Goal: Transaction & Acquisition: Purchase product/service

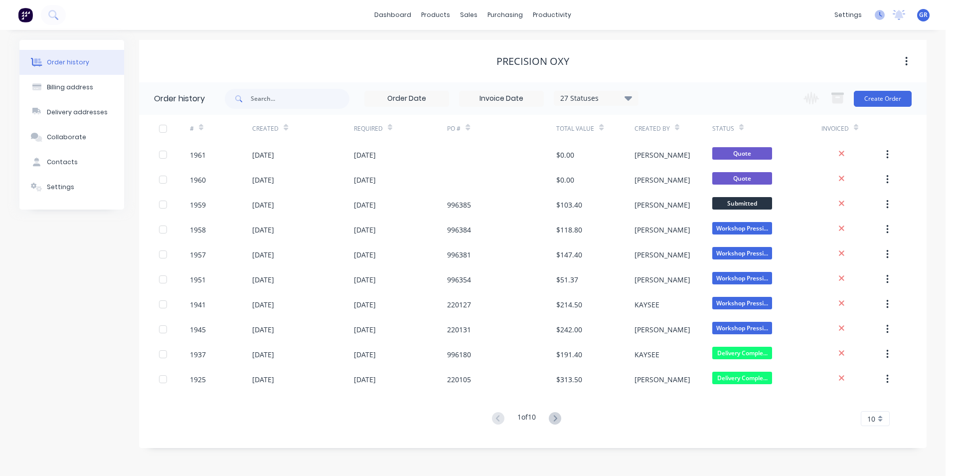
click at [878, 15] on icon at bounding box center [880, 15] width 10 height 10
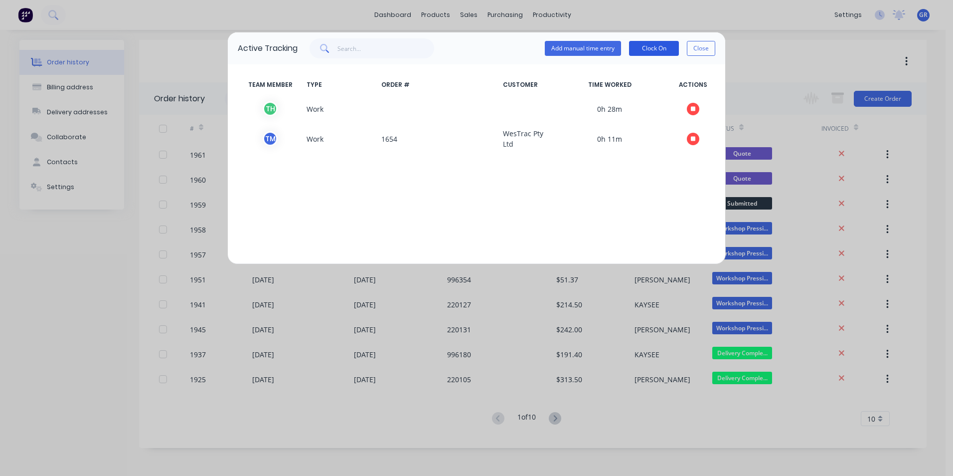
click at [665, 50] on button "Clock On" at bounding box center [654, 48] width 50 height 15
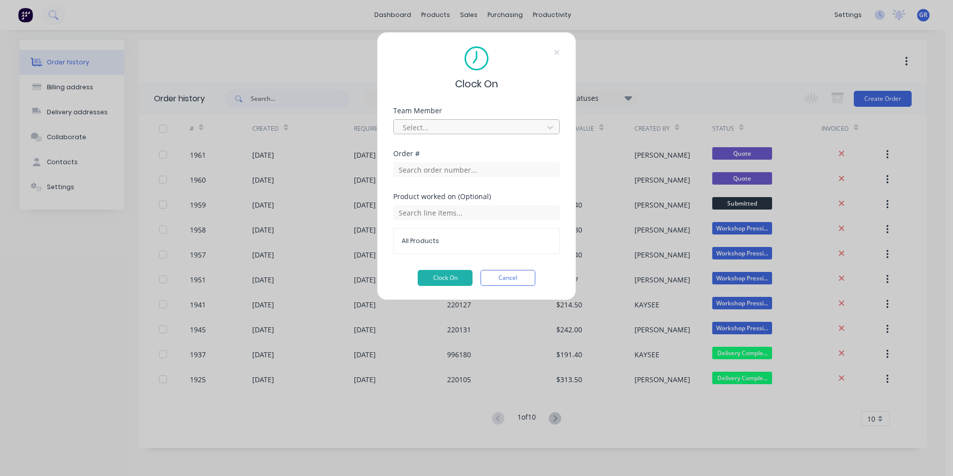
click at [434, 128] on div at bounding box center [470, 127] width 137 height 12
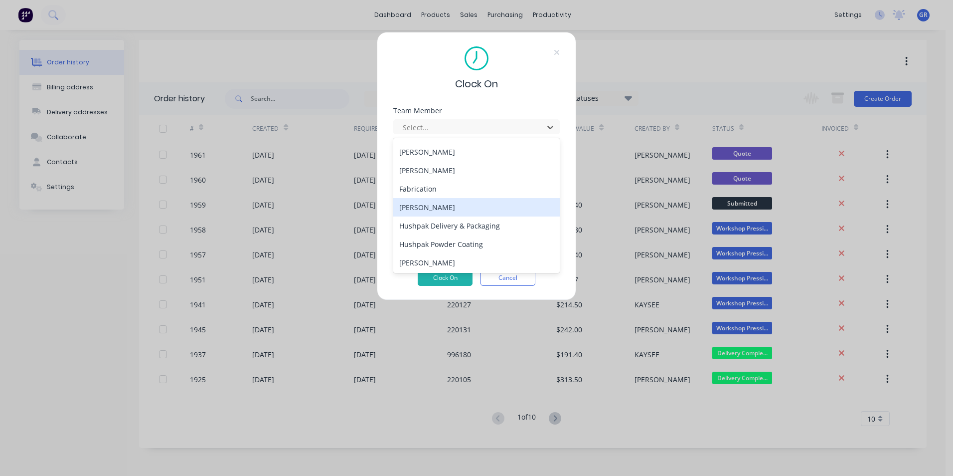
scroll to position [199, 0]
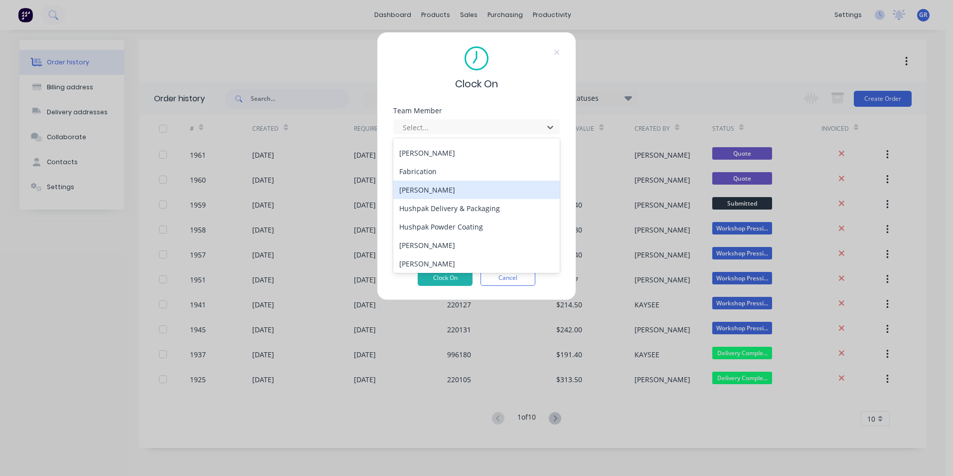
click at [435, 190] on div "[PERSON_NAME]" at bounding box center [476, 189] width 167 height 18
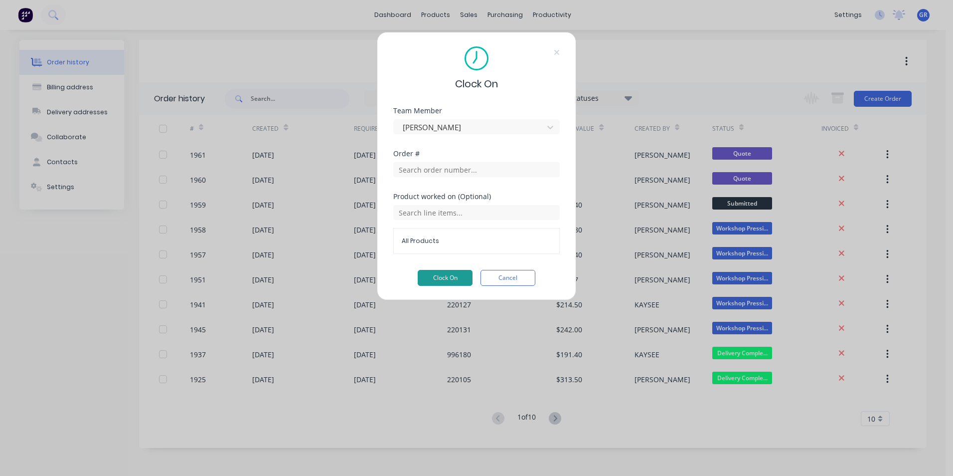
click at [445, 276] on button "Clock On" at bounding box center [445, 278] width 55 height 16
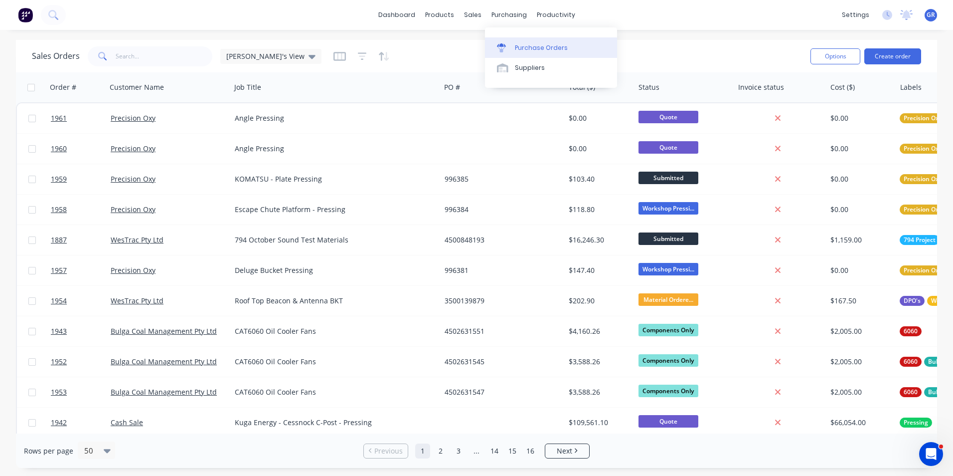
click at [534, 46] on div "Purchase Orders" at bounding box center [541, 47] width 53 height 9
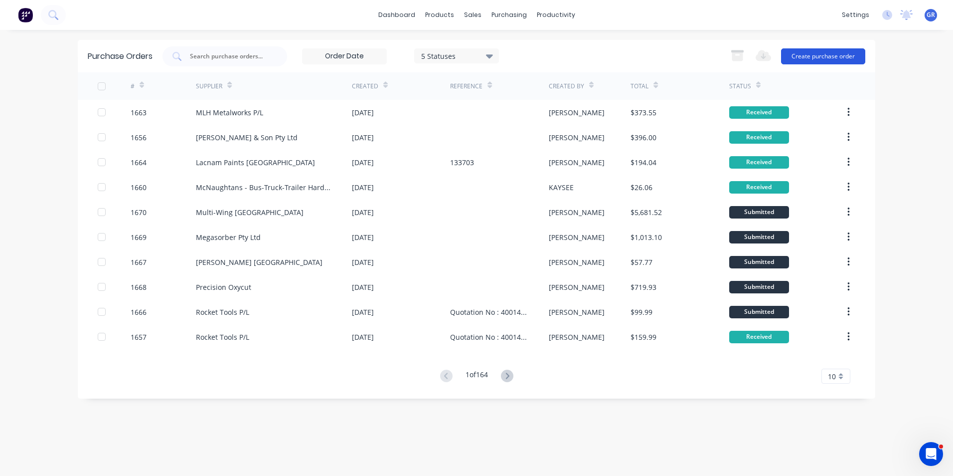
click at [802, 52] on button "Create purchase order" at bounding box center [823, 56] width 84 height 16
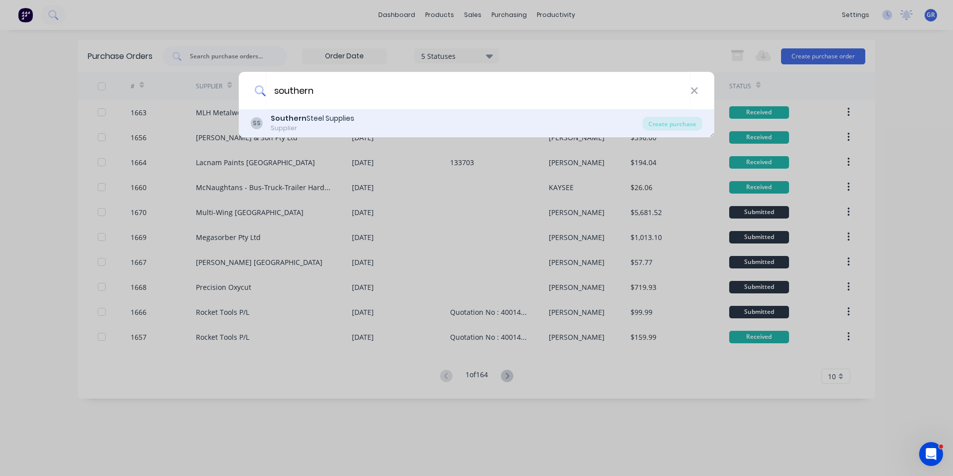
type input "southern"
click at [325, 120] on div "Southern Steel Supplies" at bounding box center [313, 118] width 84 height 10
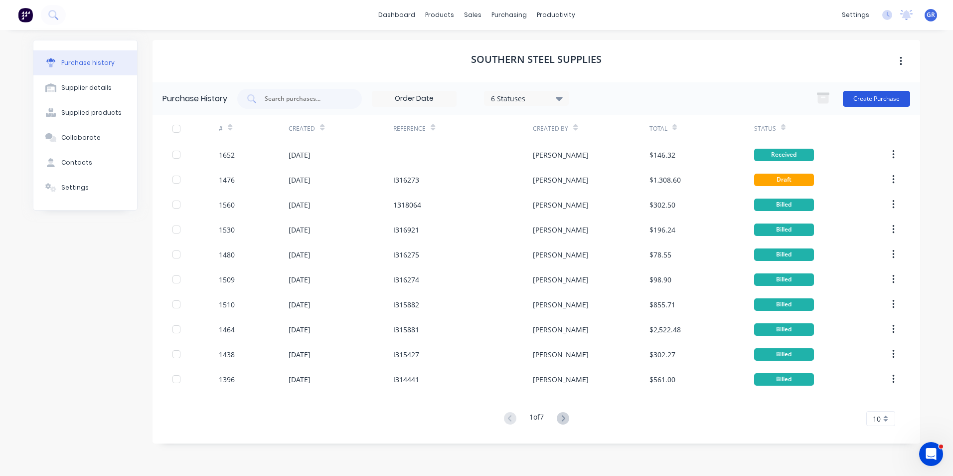
click at [856, 98] on button "Create Purchase" at bounding box center [876, 99] width 67 height 16
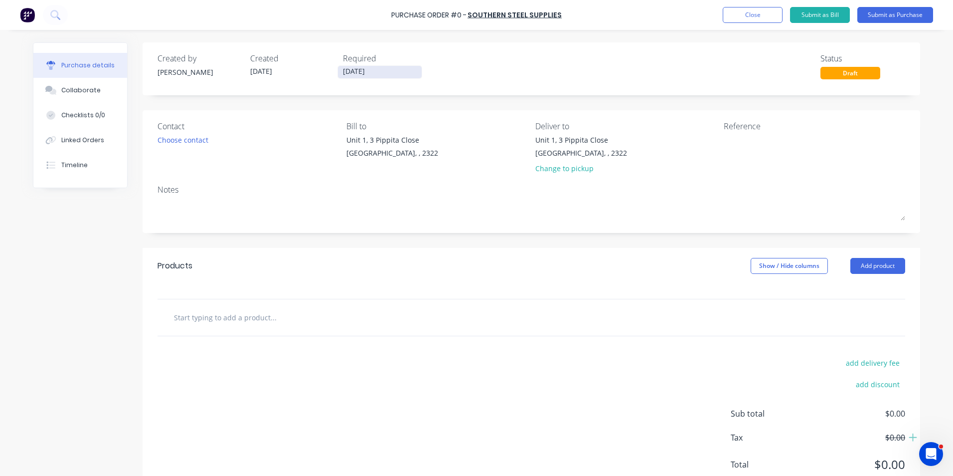
click at [357, 71] on input "[DATE]" at bounding box center [380, 72] width 84 height 12
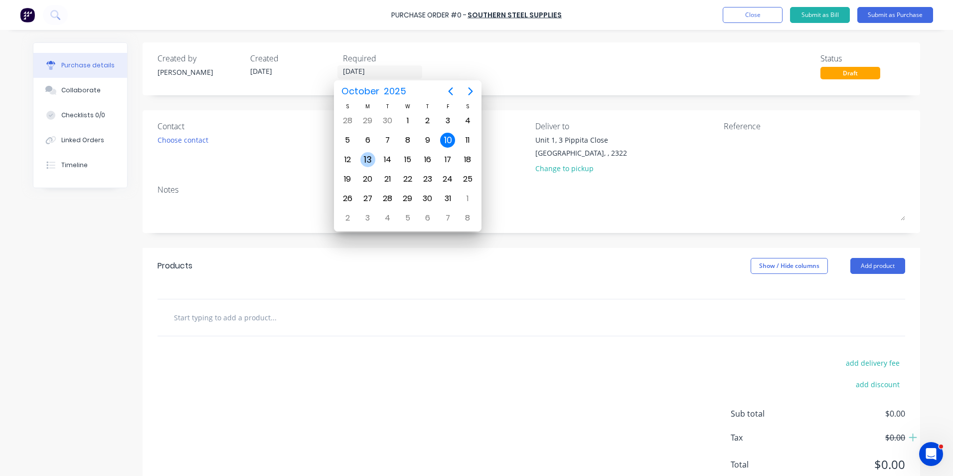
click at [366, 159] on div "13" at bounding box center [367, 159] width 15 height 15
type input "[DATE]"
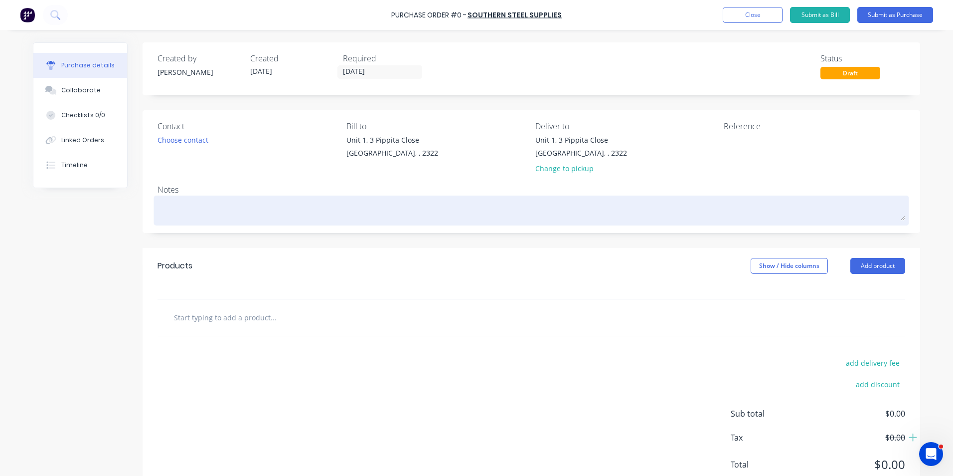
click at [172, 212] on textarea at bounding box center [532, 209] width 748 height 22
type textarea "x"
type textarea "J"
type textarea "x"
type textarea "JN"
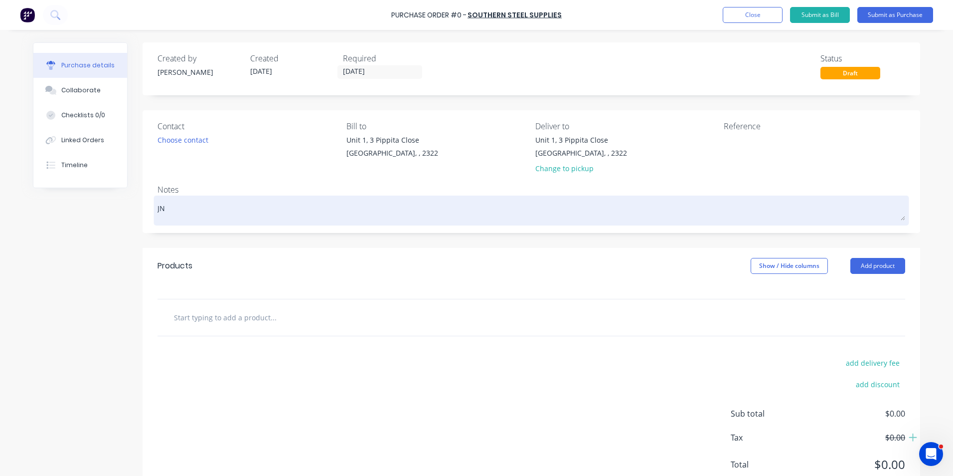
type textarea "x"
type textarea "JN1"
type textarea "x"
type textarea "JN18"
type textarea "x"
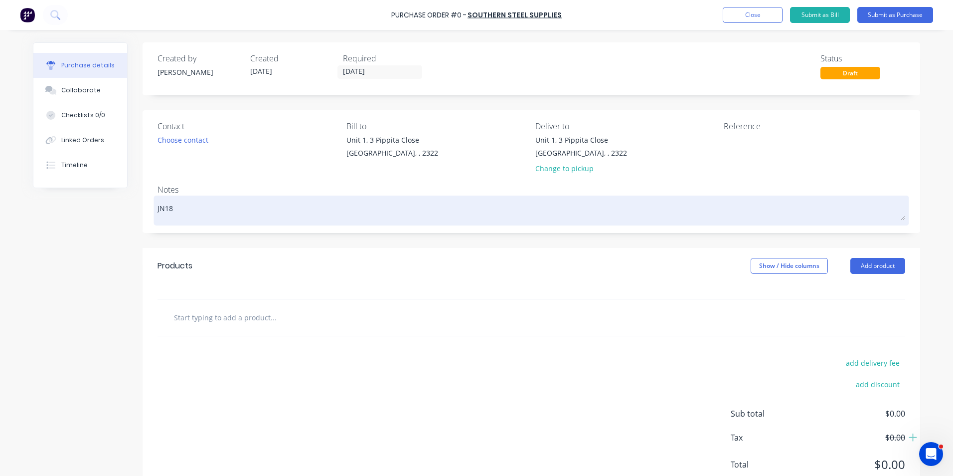
type textarea "JN188"
type textarea "x"
type textarea "JN1887"
type textarea "x"
type textarea "JN1887"
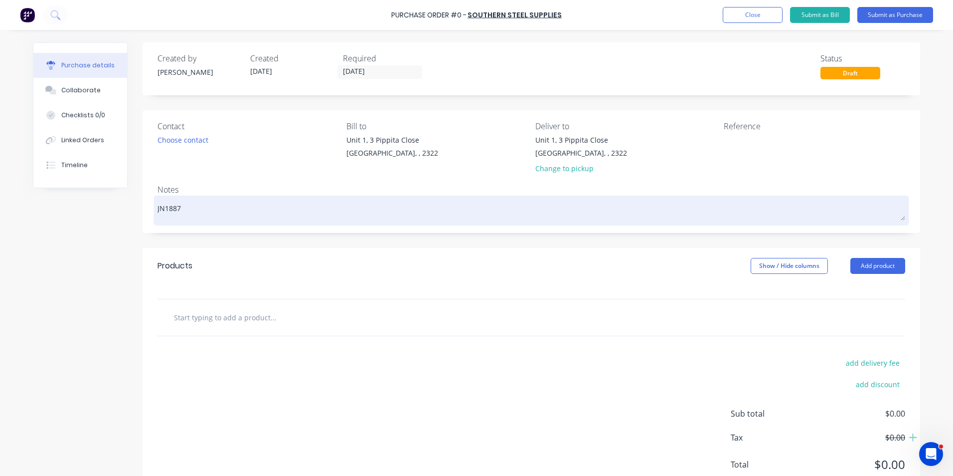
type textarea "x"
type textarea "JN1887 -"
type textarea "x"
type textarea "JN1887 -"
type textarea "x"
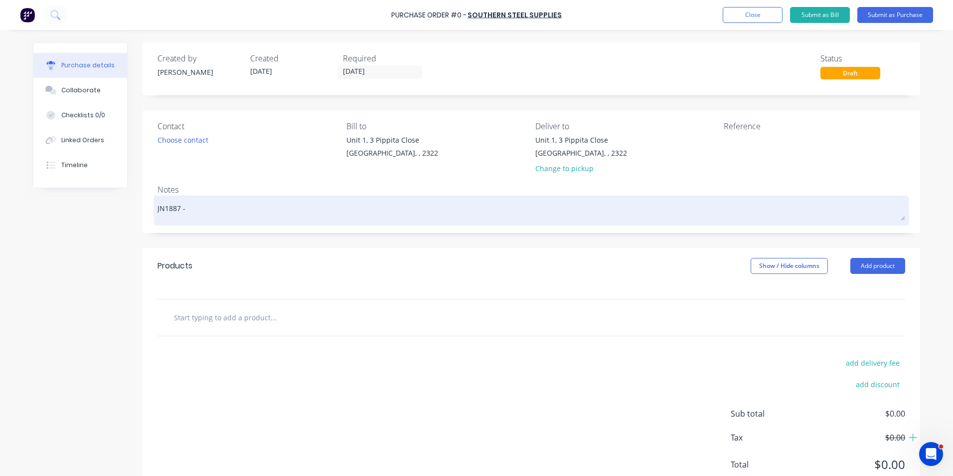
type textarea "JN1887 - 7"
type textarea "x"
type textarea "JN1887 - 79"
type textarea "x"
type textarea "JN1887 - 794"
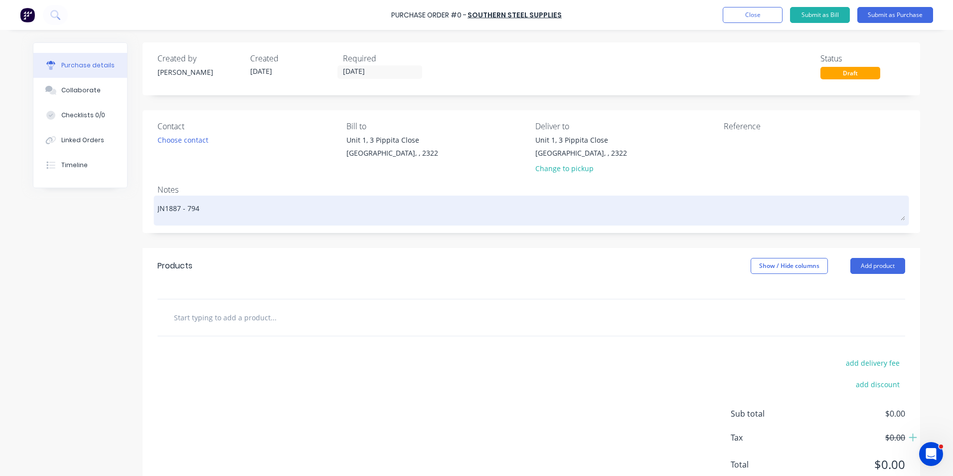
type textarea "x"
type textarea "JN1887 - 794"
type textarea "x"
type textarea "JN1887 - 794 O"
type textarea "x"
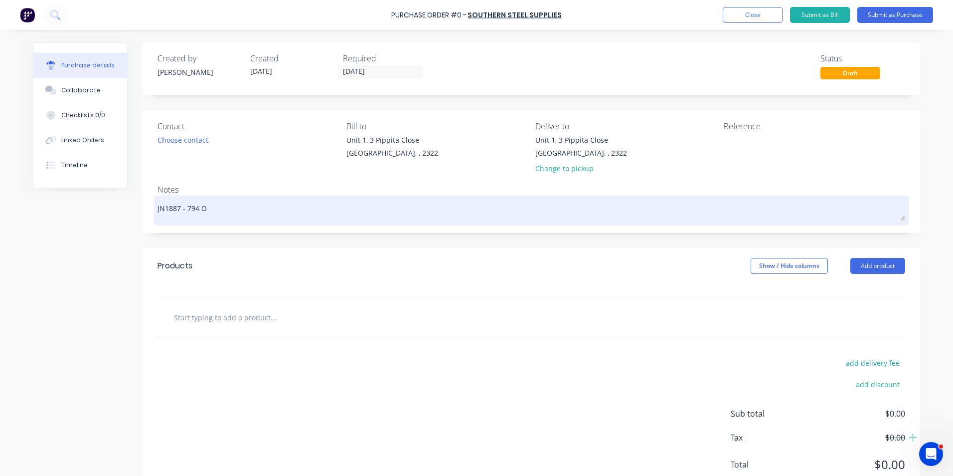
type textarea "JN1887 - 794 Oc"
type textarea "x"
type textarea "JN1887 - 794 Oct"
type textarea "x"
type textarea "JN1887 - 794 Oct"
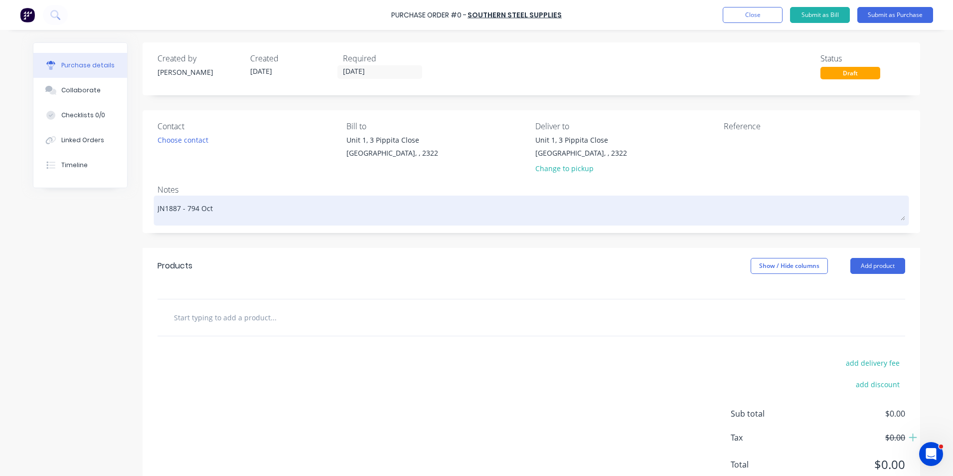
type textarea "x"
type textarea "JN1887 - 794 Oct S"
type textarea "x"
type textarea "JN1887 - 794 Oct So"
type textarea "x"
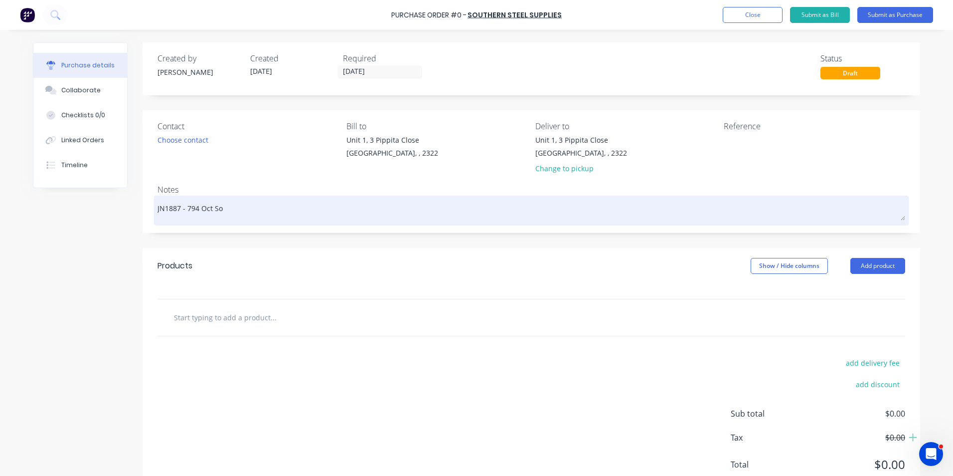
type textarea "JN1887 - 794 Oct Sou"
type textarea "x"
type textarea "JN1887 - 794 Oct Soun"
type textarea "x"
type textarea "JN1887 - 794 Oct Sound"
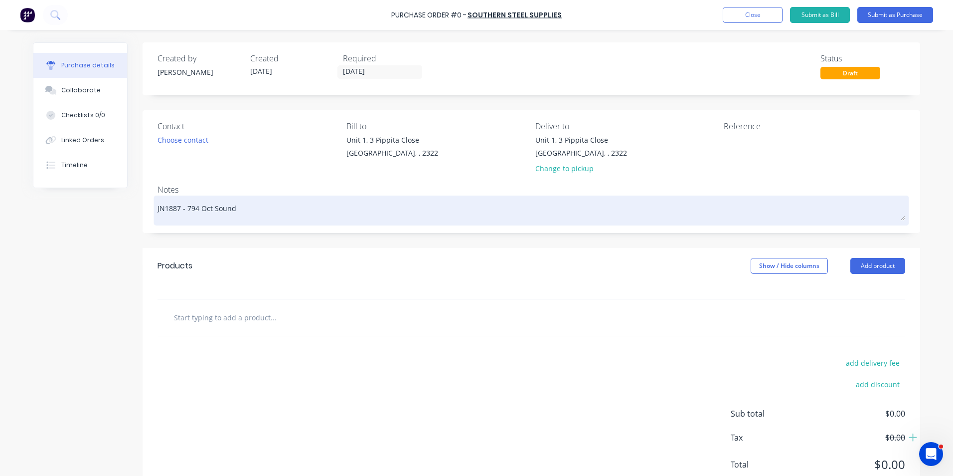
type textarea "x"
type textarea "JN1887 - 794 Oct Sound"
type textarea "x"
type textarea "JN1887 - 794 Oct Sound T"
type textarea "x"
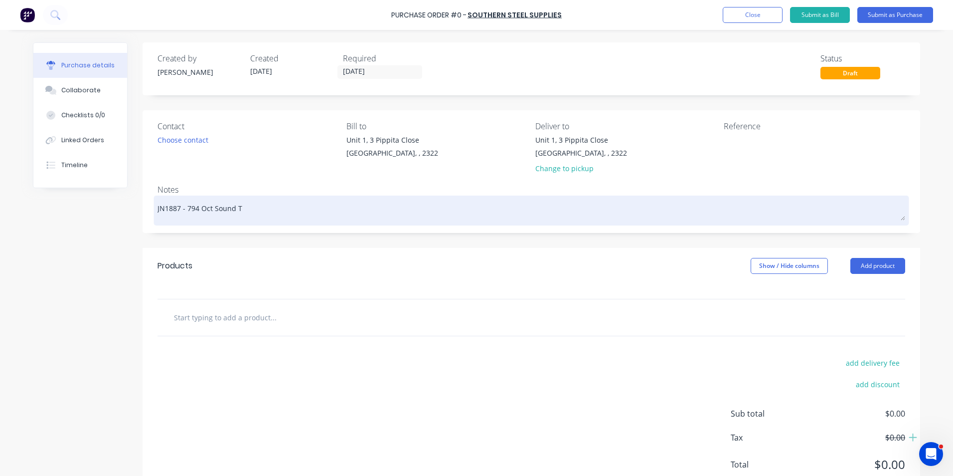
type textarea "JN1887 - 794 Oct Sound Te"
type textarea "x"
type textarea "JN1887 - 794 Oct Sound Tes"
type textarea "x"
type textarea "JN1887 - 794 Oct Sound Test"
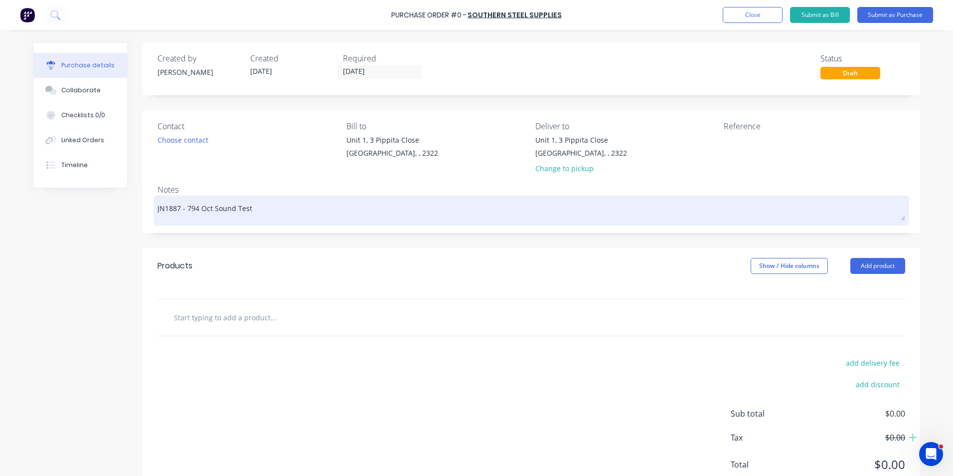
type textarea "x"
type textarea "JN1887 - 794 Oct Sound Testi"
type textarea "x"
type textarea "JN1887 - 794 Oct Sound Testin"
type textarea "x"
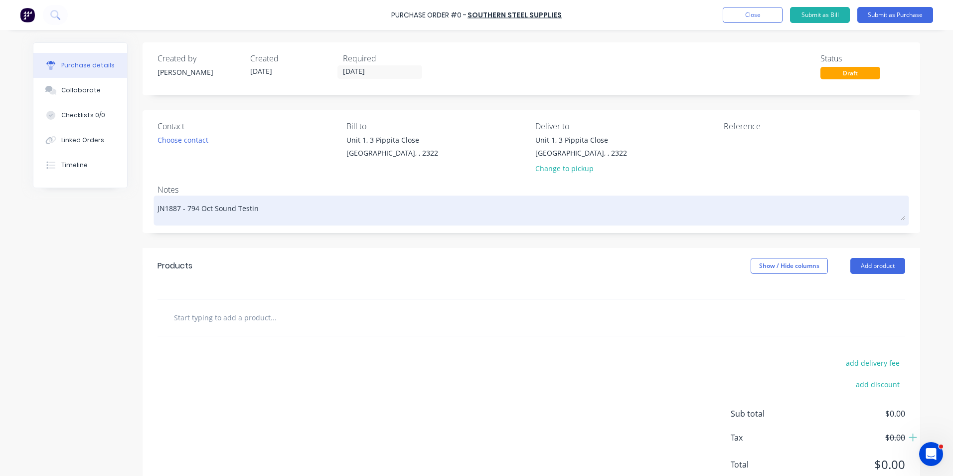
type textarea "JN1887 - 794 Oct Sound Testing"
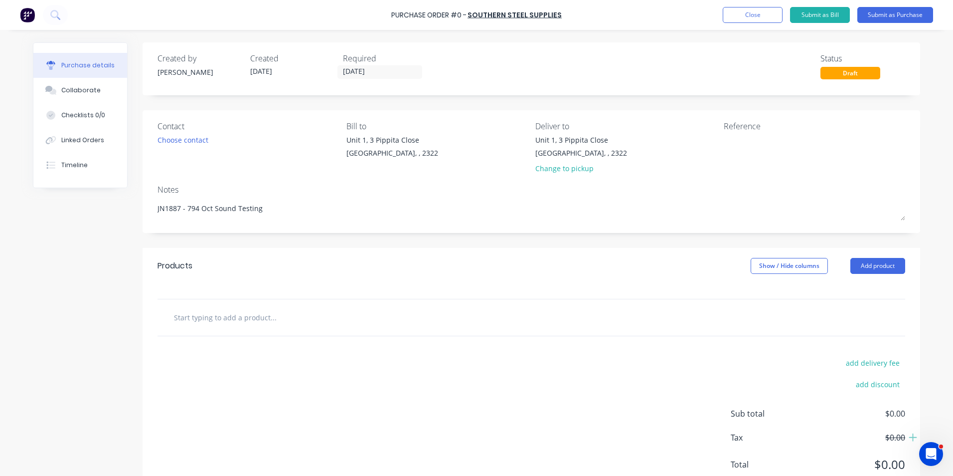
type textarea "x"
type textarea "JN1887 - 794 Oct Sound Testing"
type textarea "x"
type textarea "JN1887 - 794 Oct Sound Testing -"
type textarea "x"
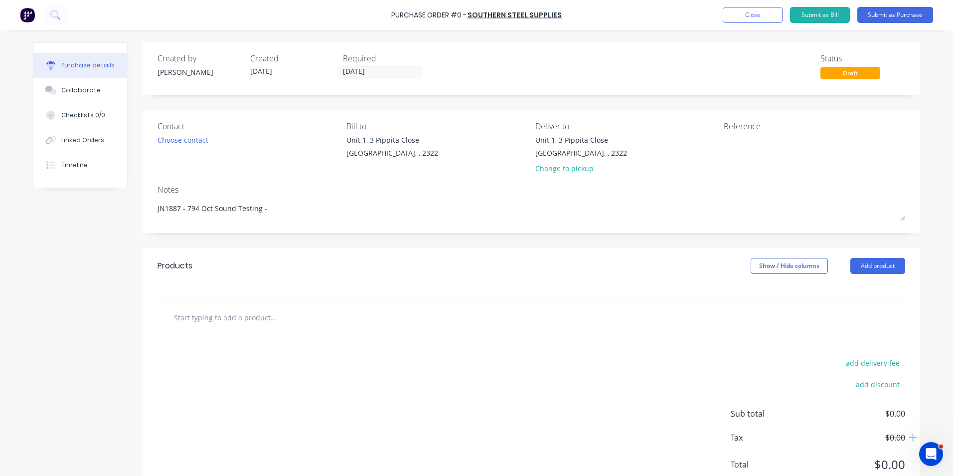
type textarea "JN1887 - 794 Oct Sound Testing -"
type textarea "x"
type textarea "JN1887 - 794 Oct Sound Testing - R"
type textarea "x"
type textarea "JN1887 - 794 Oct Sound Testing - Re"
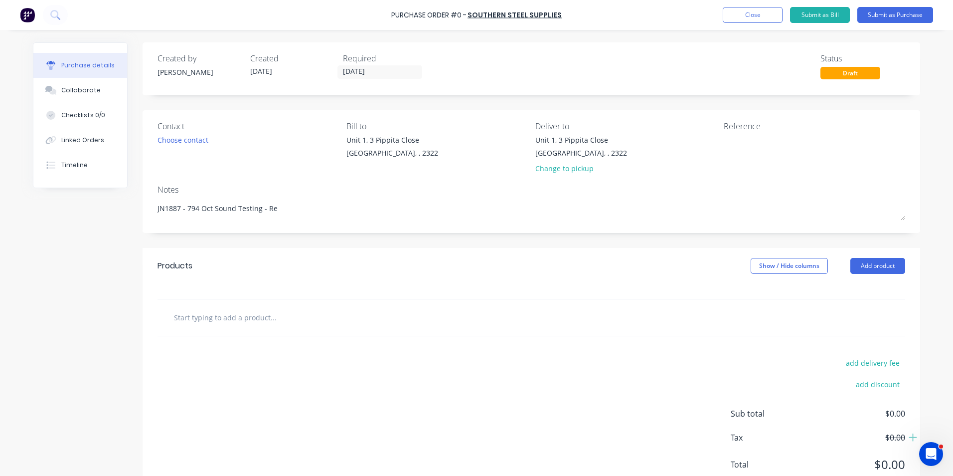
type textarea "x"
type textarea "JN1887 - 794 Oct Sound Testing - Rea"
type textarea "x"
type textarea "JN1887 - 794 Oct Sound Testing - Rear"
type textarea "x"
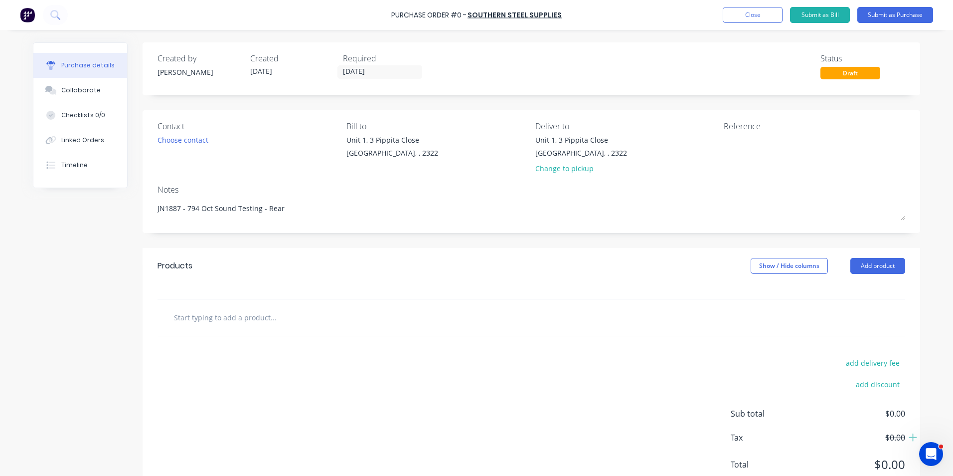
type textarea "JN1887 - 794 Oct Sound Testing - Rear"
type textarea "x"
type textarea "JN1887 - 794 Oct Sound Testing - Rear S"
type textarea "x"
type textarea "JN1887 - 794 Oct Sound Testing - Rear Si"
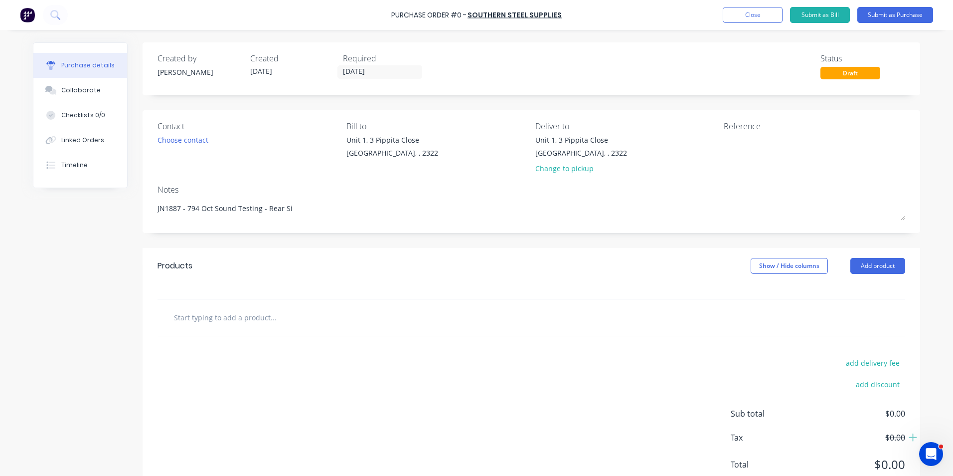
type textarea "x"
type textarea "JN1887 - 794 Oct Sound Testing - [PERSON_NAME]"
type textarea "x"
type textarea "JN1887 - 794 Oct Sound Testing - Rear Side"
type textarea "x"
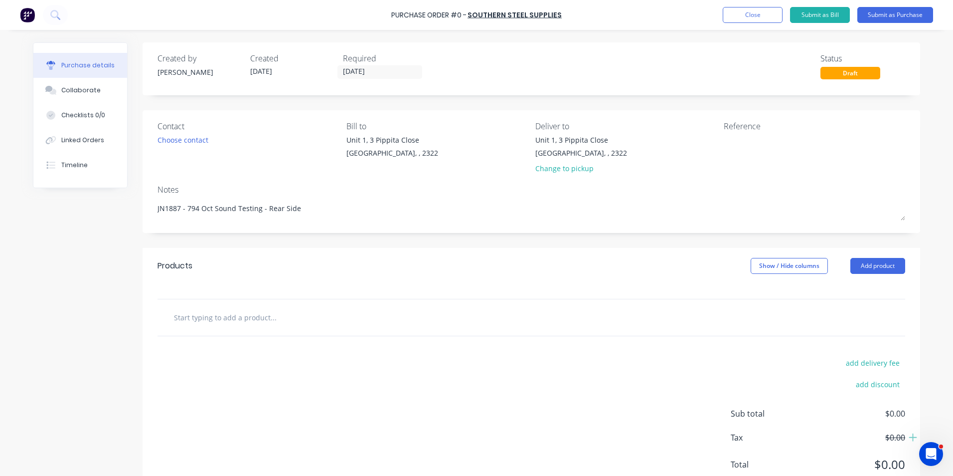
type textarea "JN1887 - 794 Oct Sound Testing - Rear Side"
type textarea "x"
type textarea "JN1887 - 794 Oct Sound Testing - Rear Side C"
type textarea "x"
type textarea "JN1887 - 794 Oct Sound Testing - Rear Side Cu"
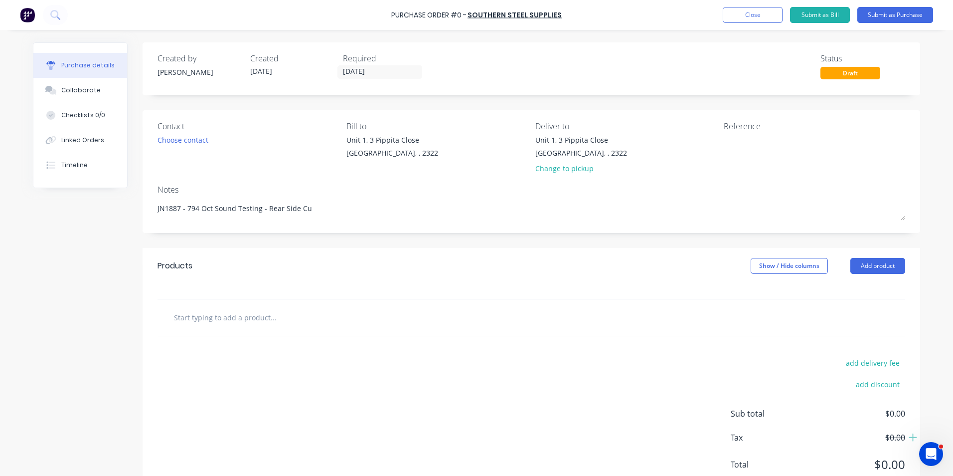
type textarea "x"
type textarea "JN1887 - 794 Oct Sound Testing - Rear Side Cur"
type textarea "x"
type textarea "JN1887 - 794 Oct Sound Testing - Rear Side [PERSON_NAME]"
type textarea "x"
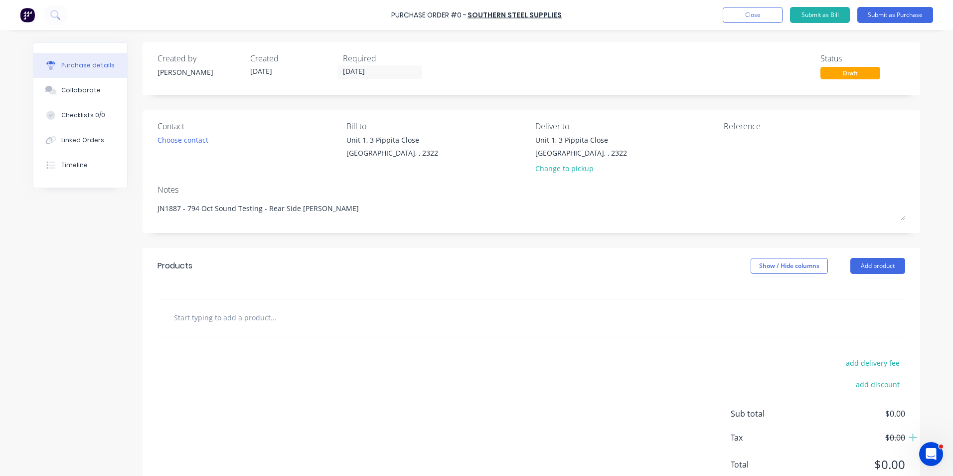
type textarea "JN1887 - 794 Oct Sound Testing - Rear Side Curta"
type textarea "x"
type textarea "JN1887 - 794 Oct Sound Testing - Rear Side Curtai"
type textarea "x"
type textarea "JN1887 - 794 Oct Sound Testing - Rear Side Curtain"
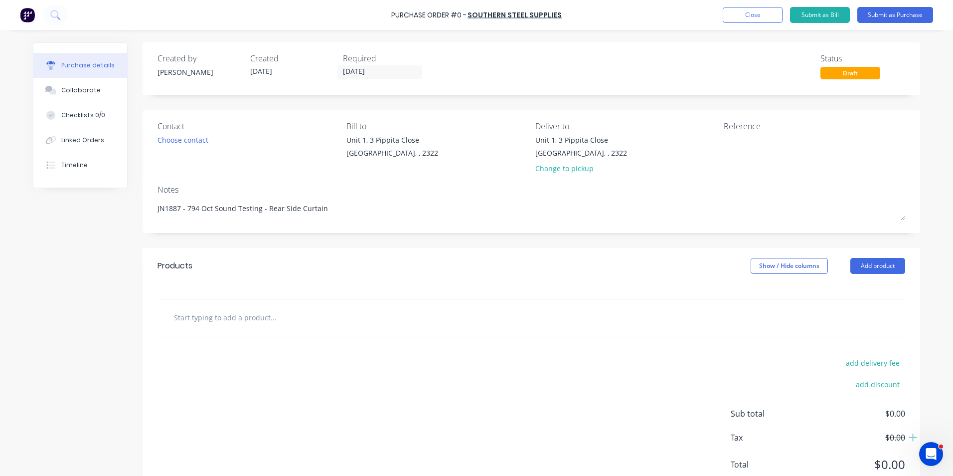
type textarea "x"
type textarea "JN1887 - 794 Oct Sound Testing - Rear Side Curtain"
type textarea "x"
type textarea "JN1887 - 794 Oct Sound Testing - Rear Side Curtain"
click at [236, 314] on input "text" at bounding box center [273, 317] width 199 height 20
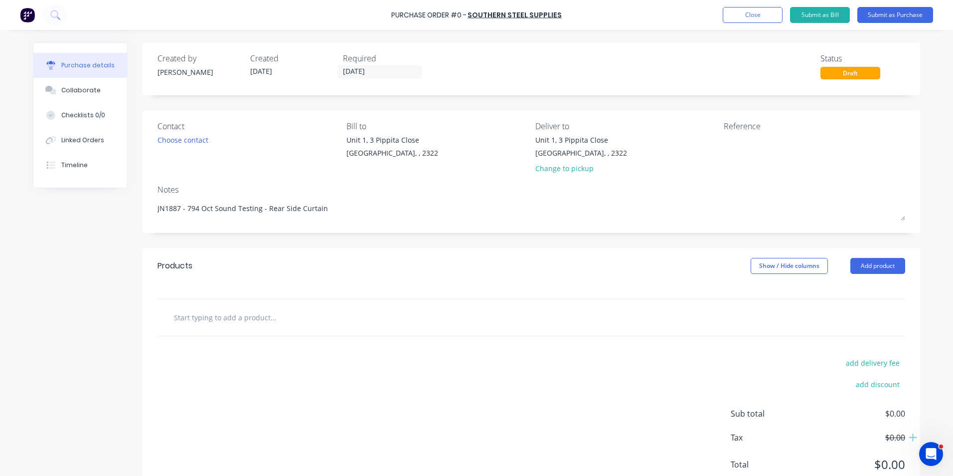
type textarea "x"
type input "S"
type textarea "x"
type input "Su"
type textarea "x"
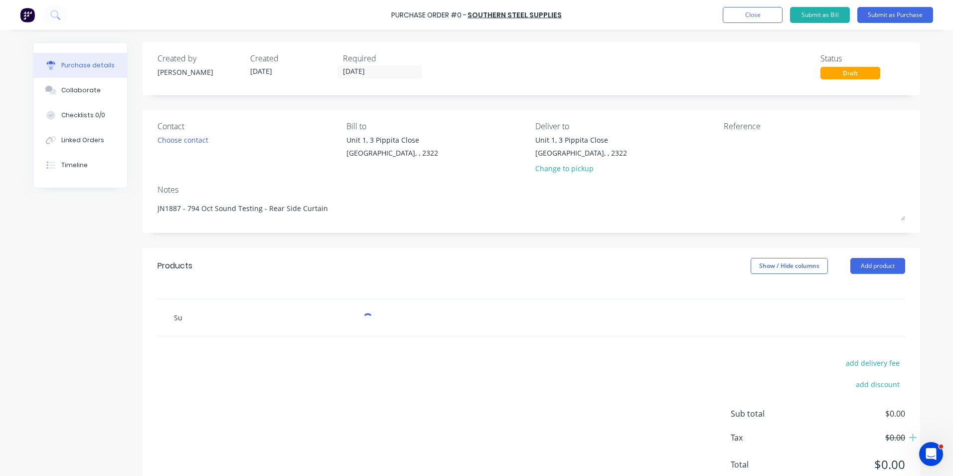
type input "Sup"
type textarea "x"
type input "Supp"
type textarea "x"
type input "Suppl"
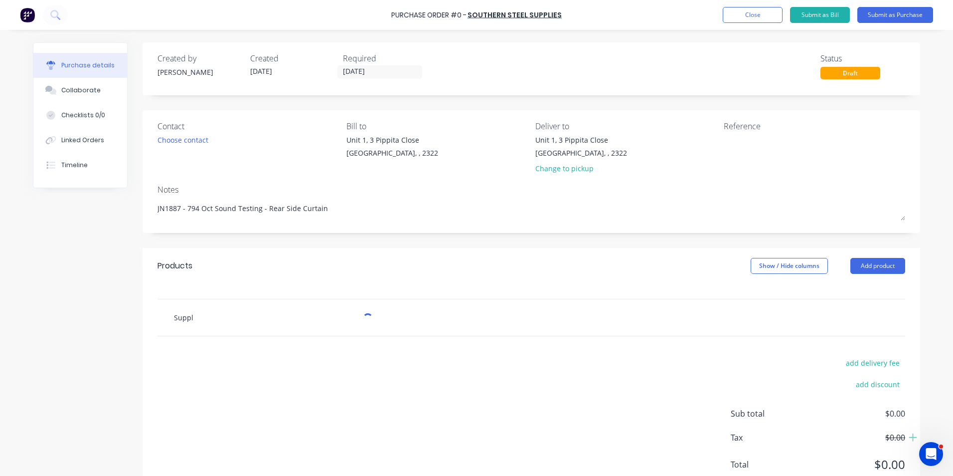
type textarea "x"
type input "Supply"
type textarea "x"
type input "Supply"
type textarea "x"
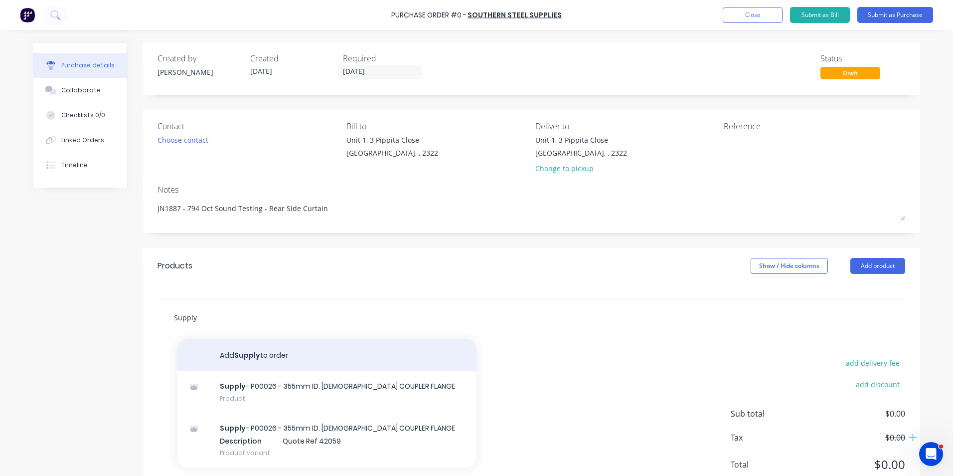
type input "Supply"
click at [252, 354] on button "Add Supply to order" at bounding box center [326, 355] width 299 height 32
type textarea "x"
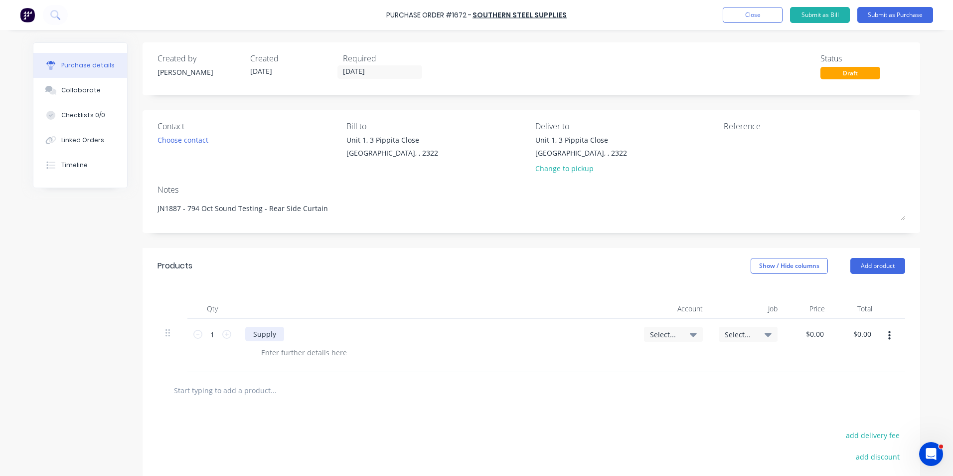
type textarea "x"
click at [277, 333] on div "Supply" at bounding box center [264, 334] width 39 height 14
click at [650, 332] on span "Select..." at bounding box center [665, 334] width 30 height 10
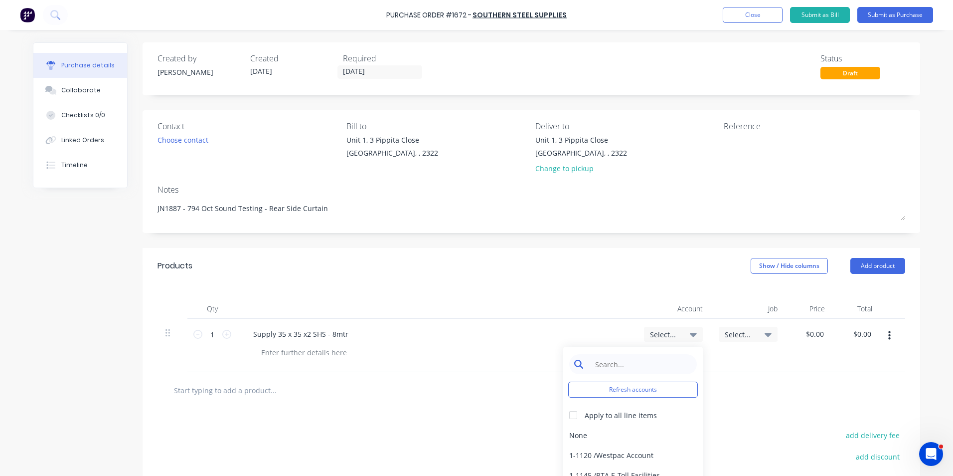
type textarea "x"
click at [617, 363] on input at bounding box center [641, 364] width 102 height 20
type input "1-14"
click at [615, 436] on div "1-1400 / Work in Progress - Materials" at bounding box center [633, 435] width 140 height 20
click at [734, 334] on span "Select..." at bounding box center [740, 334] width 30 height 10
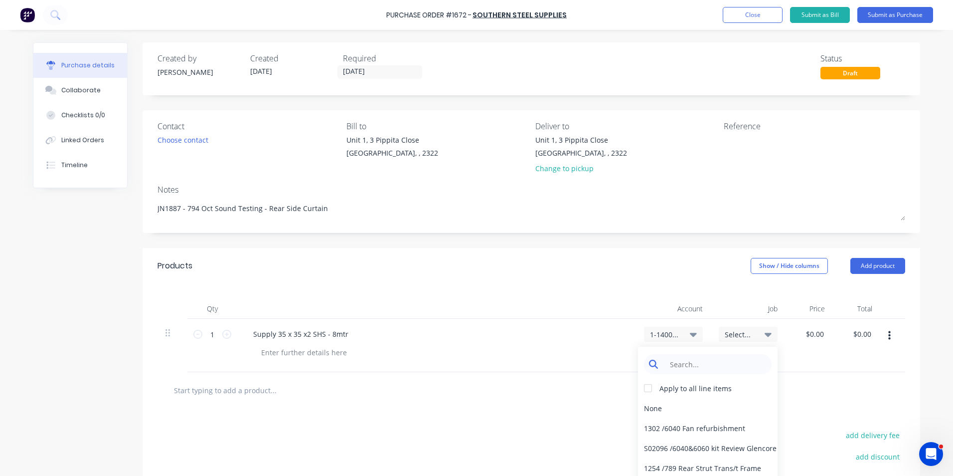
type textarea "x"
click at [682, 365] on input at bounding box center [716, 364] width 102 height 20
type input "1887"
click at [657, 406] on div "1887 / W/Trac-794-Oct Sound Test" at bounding box center [708, 408] width 140 height 20
type textarea "x"
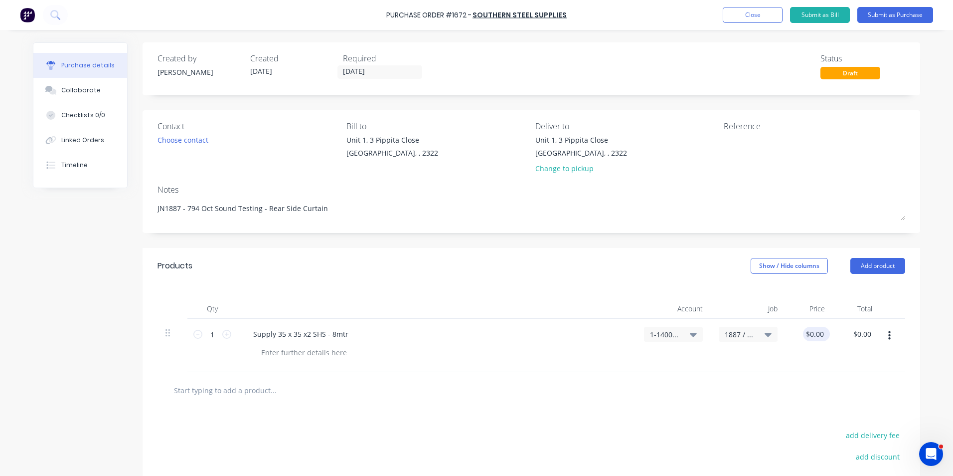
type input "0.00"
click at [813, 331] on input "0.00" at bounding box center [814, 334] width 23 height 14
click at [814, 334] on input "0.00" at bounding box center [816, 334] width 19 height 14
type textarea "x"
click at [814, 334] on input "0.00" at bounding box center [816, 334] width 19 height 14
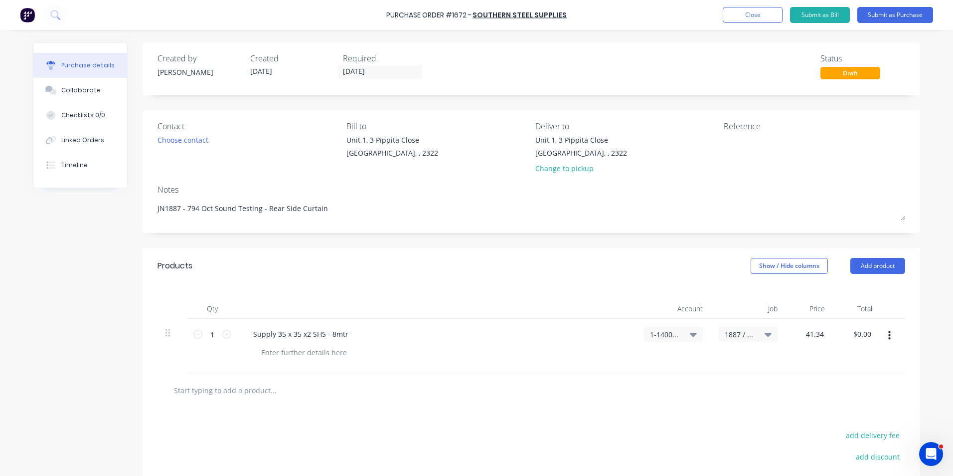
type input "41.34"
type textarea "x"
type input "$41.34"
click at [801, 364] on div "$41.34 $41.34" at bounding box center [809, 345] width 47 height 53
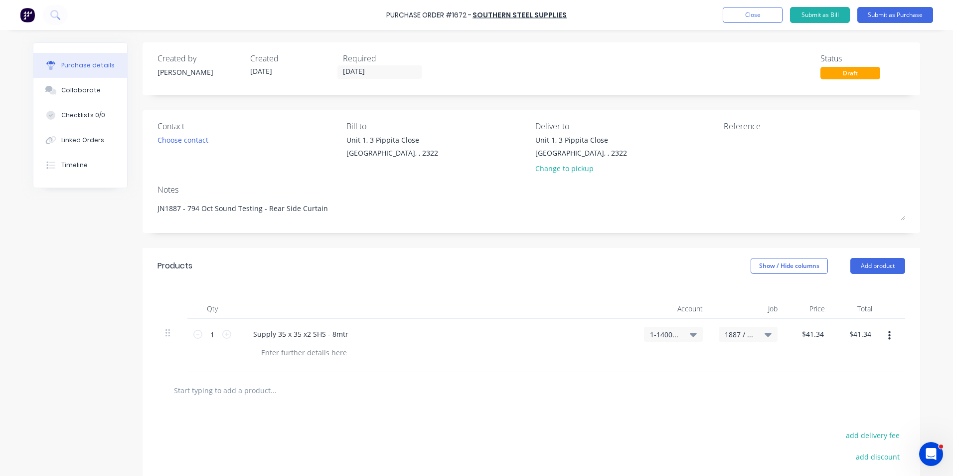
click at [888, 336] on icon "button" at bounding box center [889, 335] width 2 height 9
click at [844, 381] on button "Duplicate" at bounding box center [859, 382] width 85 height 20
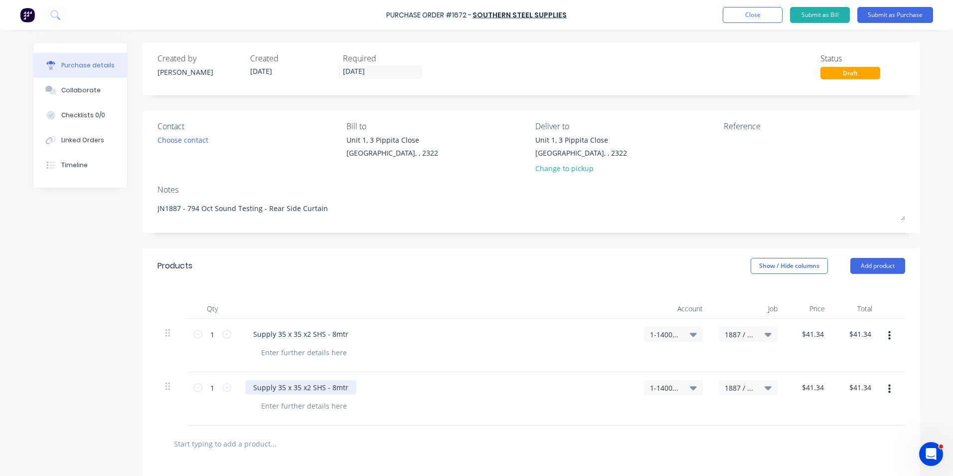
type textarea "x"
drag, startPoint x: 346, startPoint y: 387, endPoint x: 225, endPoint y: 395, distance: 120.9
click at [225, 395] on div "1 1 Supply 35 x 35 x2 SHS - 8mtr 1-1400 / Work in Progress - Materials 1887 / W…" at bounding box center [532, 398] width 748 height 53
type textarea "x"
type input "41.34"
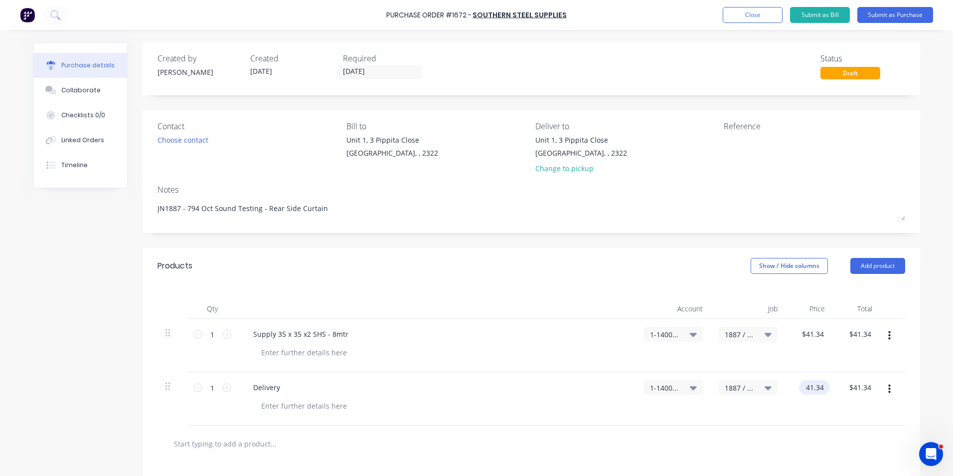
click at [805, 386] on input "41.34" at bounding box center [812, 387] width 27 height 14
type textarea "x"
click at [805, 386] on input "41.34" at bounding box center [814, 387] width 23 height 14
type input "65"
type textarea "x"
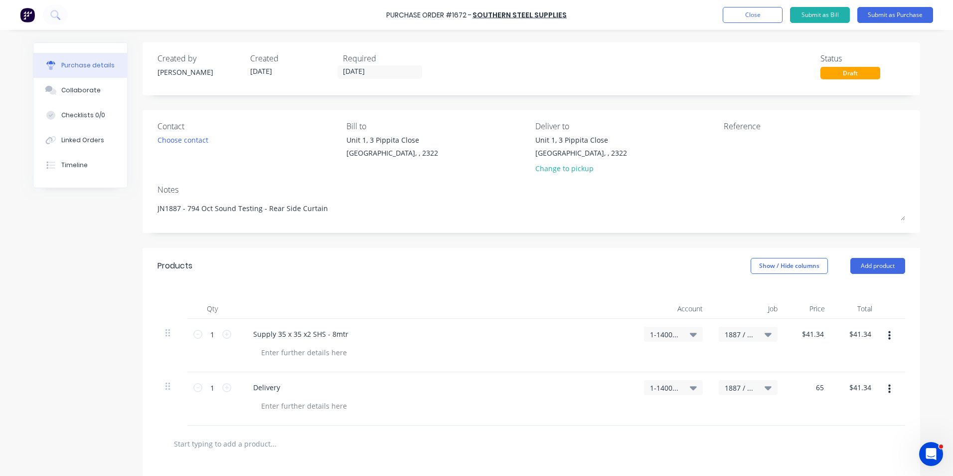
type input "$65.00"
click at [715, 422] on div "1887 / W/Trac-794-Oct Sound Test" at bounding box center [748, 398] width 75 height 53
type textarea "x"
click at [271, 353] on div at bounding box center [304, 352] width 102 height 14
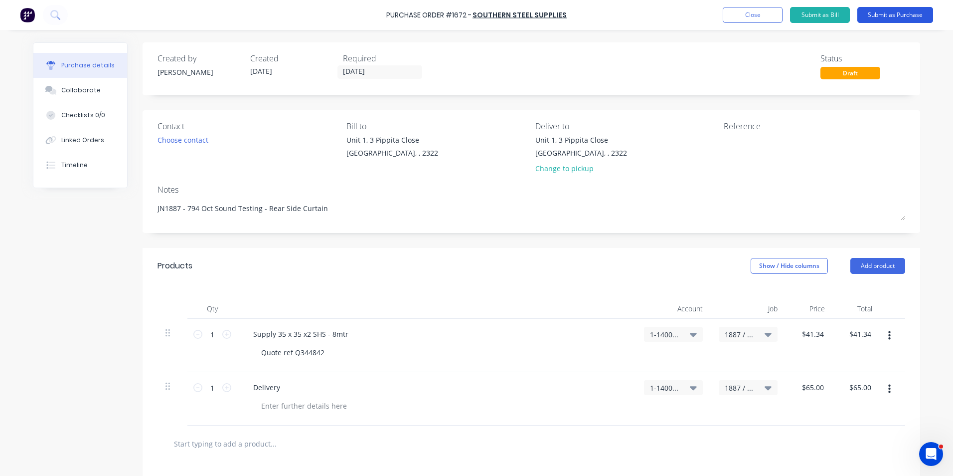
click at [892, 15] on button "Submit as Purchase" at bounding box center [896, 15] width 76 height 16
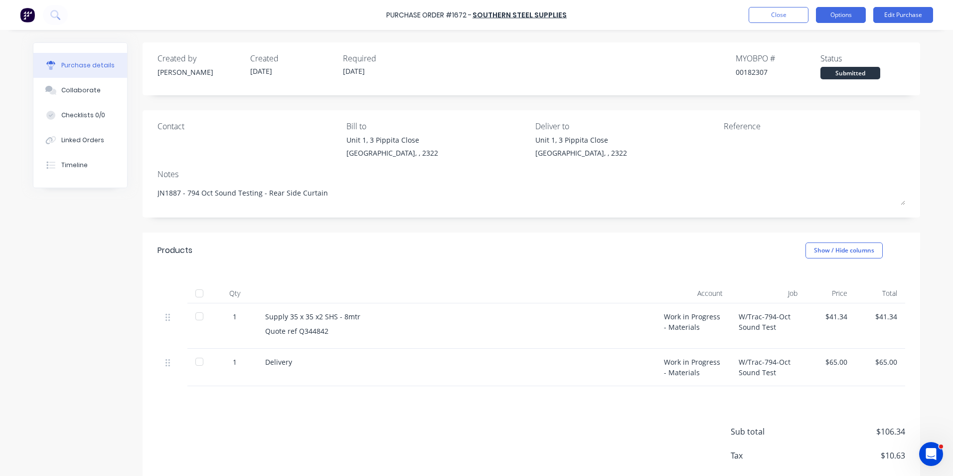
click at [843, 15] on button "Options" at bounding box center [841, 15] width 50 height 16
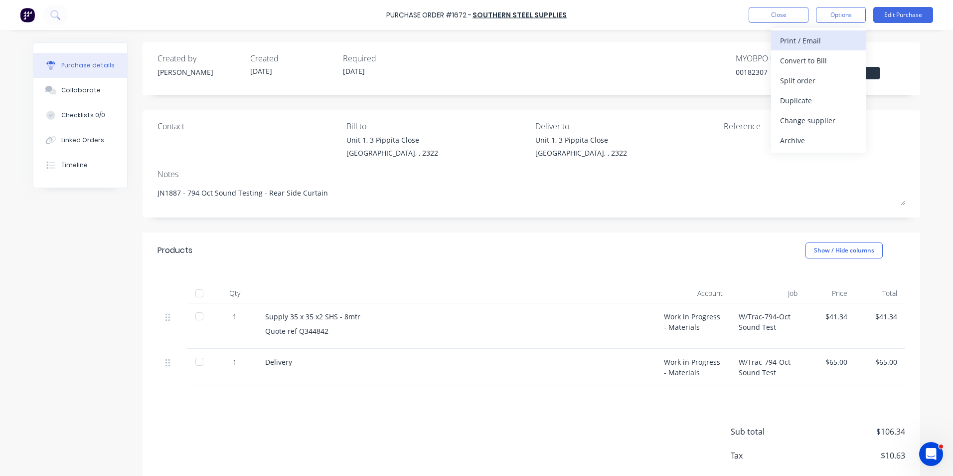
click at [794, 39] on div "Print / Email" at bounding box center [818, 40] width 77 height 14
click at [807, 57] on div "With pricing" at bounding box center [818, 60] width 77 height 14
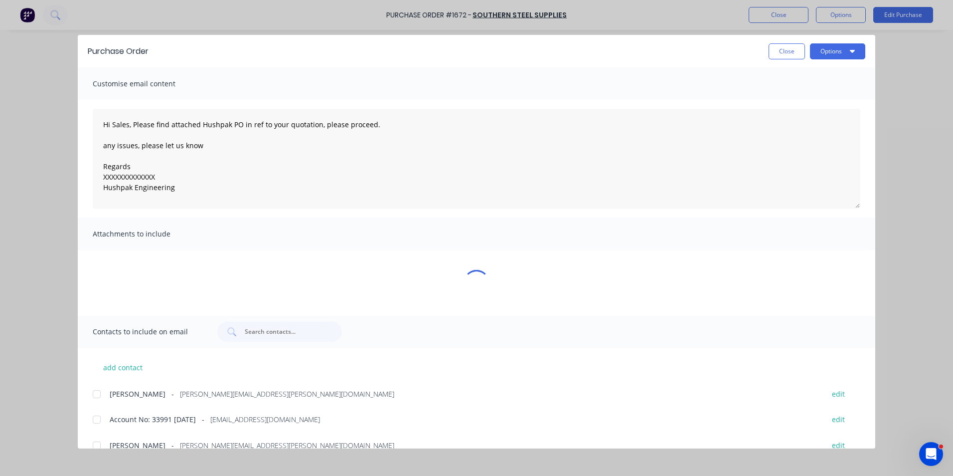
type textarea "x"
type textarea "Hi Sales, Please find attached Hushpak PO in ref to your quotation, please proc…"
type textarea "x"
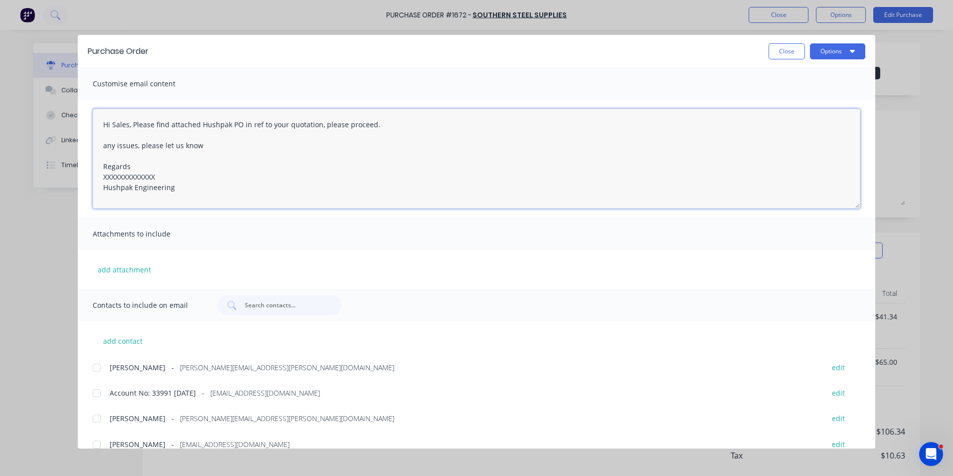
drag, startPoint x: 161, startPoint y: 176, endPoint x: 91, endPoint y: 182, distance: 70.6
click at [91, 182] on div "Hi Sales, Please find attached Hushpak PO in ref to your quotation, please proc…" at bounding box center [477, 159] width 798 height 118
type textarea "Hi Sales, Please find attached Hushpak PO in ref to your quotation, please proc…"
click at [119, 266] on button "add attachment" at bounding box center [124, 269] width 63 height 15
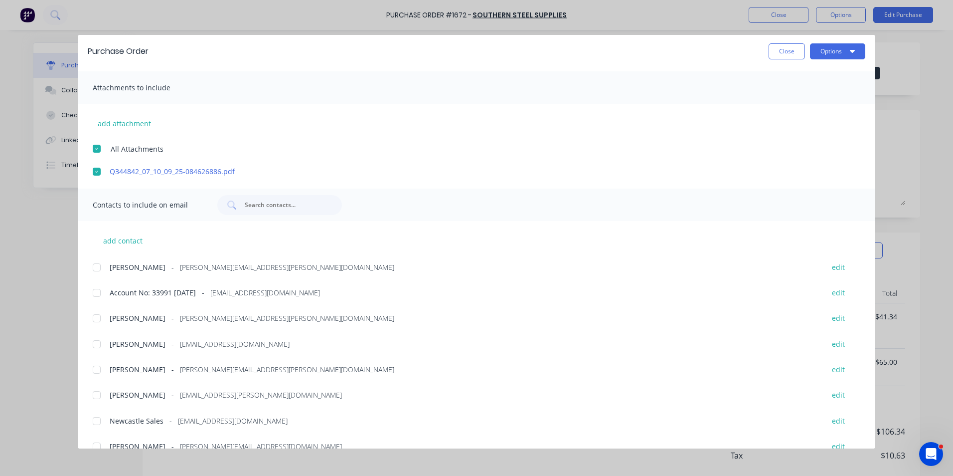
scroll to position [163, 0]
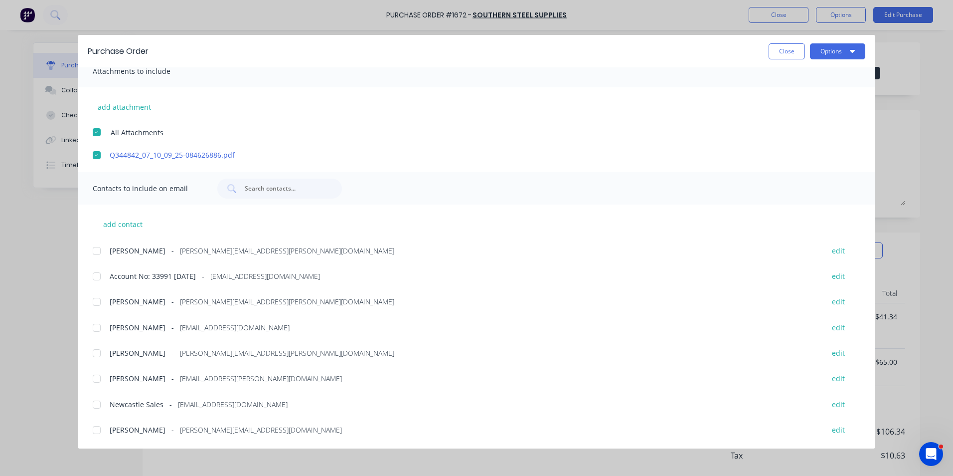
click at [98, 352] on div at bounding box center [97, 353] width 20 height 20
click at [96, 404] on div at bounding box center [97, 404] width 20 height 20
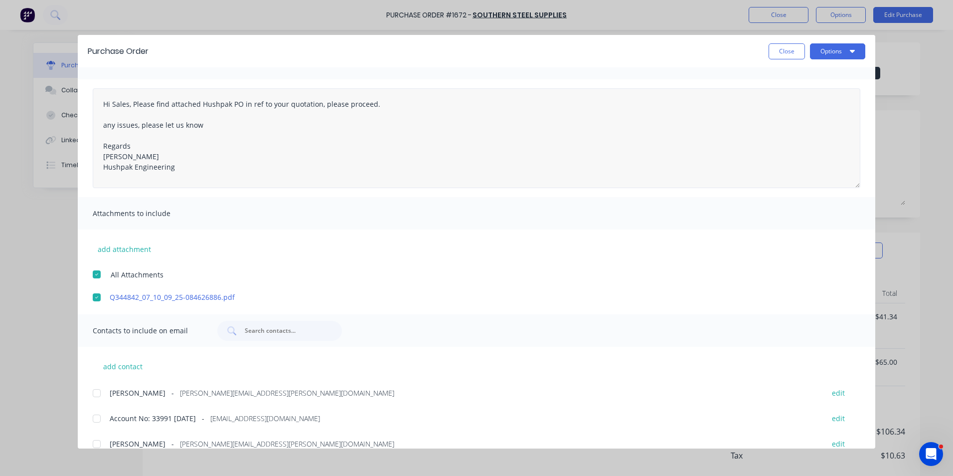
scroll to position [0, 0]
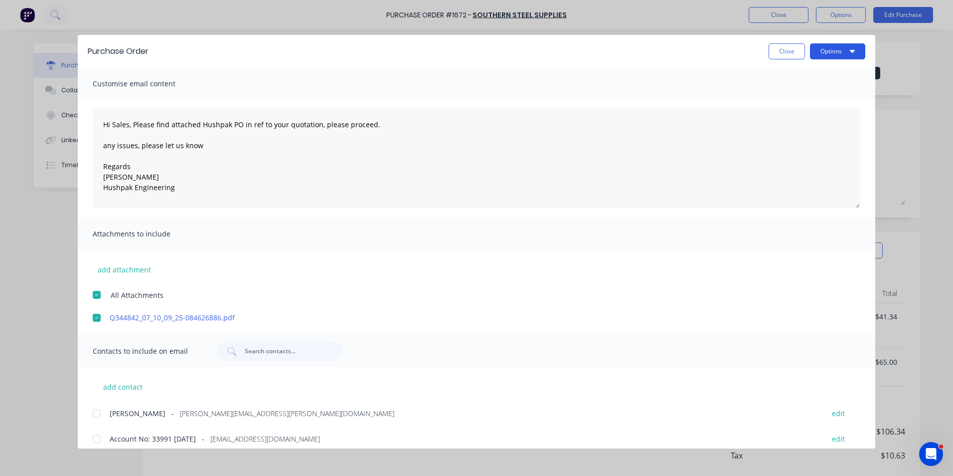
click at [822, 49] on button "Options" at bounding box center [837, 51] width 55 height 16
click at [787, 114] on div "Email" at bounding box center [818, 116] width 77 height 14
click at [781, 49] on button "Close" at bounding box center [787, 51] width 36 height 16
type textarea "x"
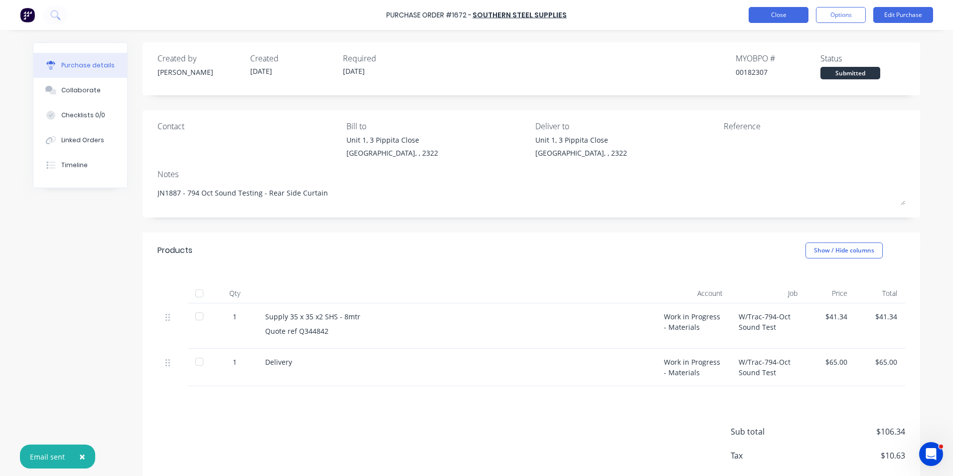
click at [779, 19] on button "Close" at bounding box center [779, 15] width 60 height 16
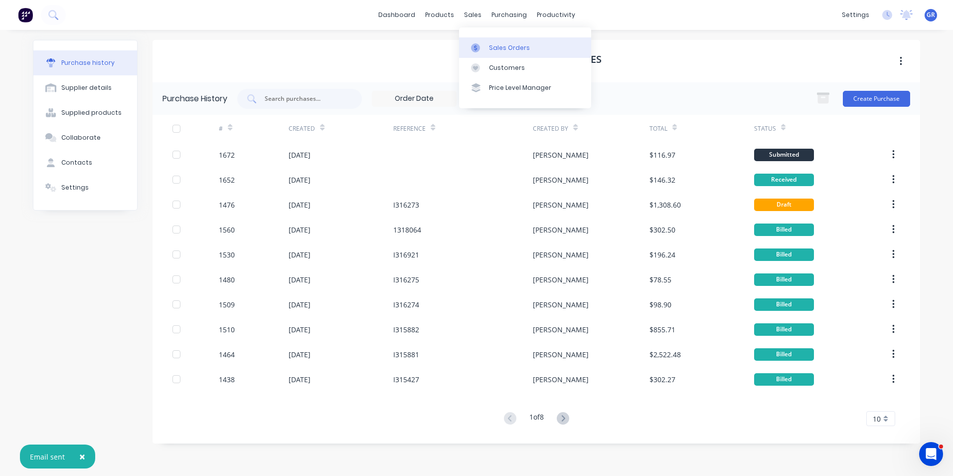
click at [501, 47] on div "Sales Orders" at bounding box center [509, 47] width 41 height 9
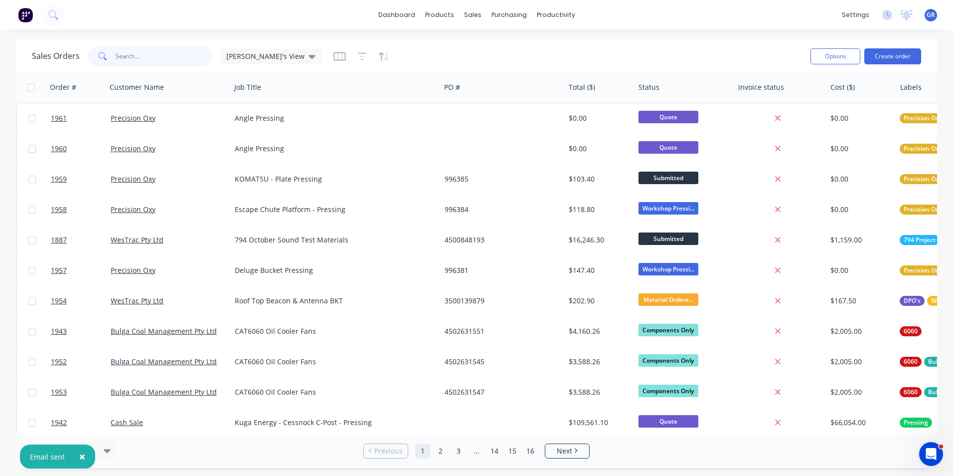
click at [123, 54] on input "text" at bounding box center [164, 56] width 97 height 20
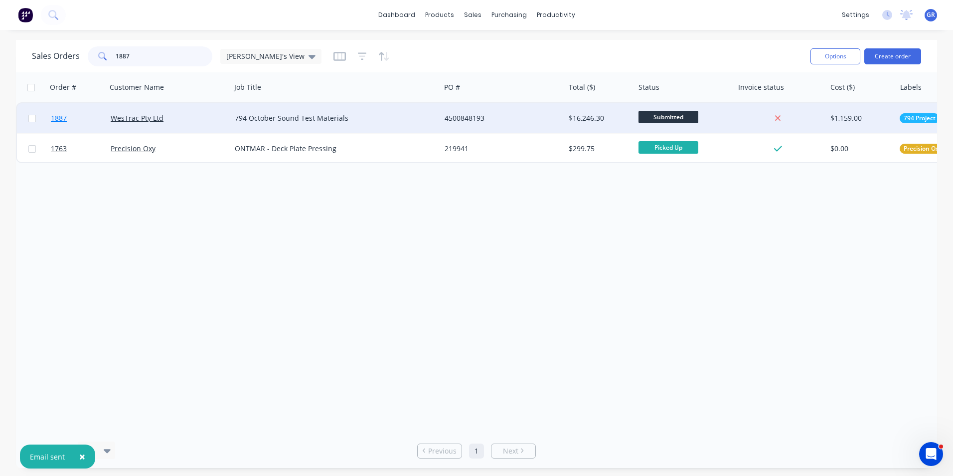
type input "1887"
click at [58, 117] on span "1887" at bounding box center [59, 118] width 16 height 10
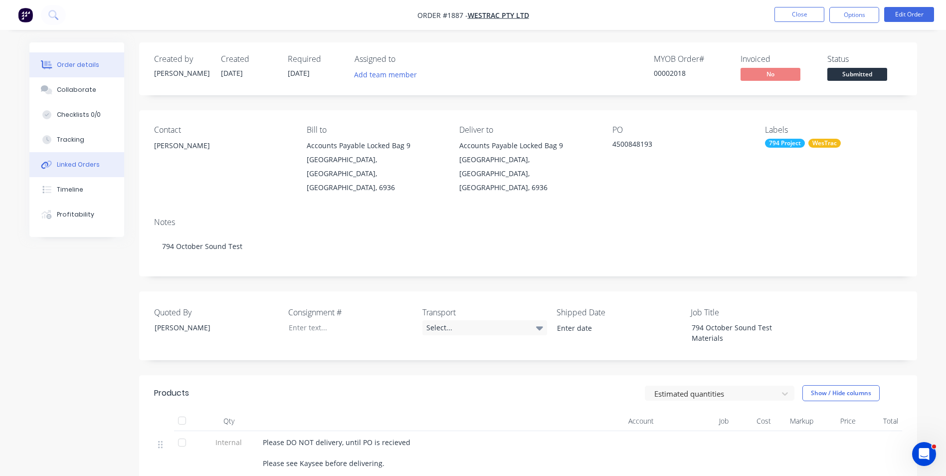
click at [81, 164] on div "Linked Orders" at bounding box center [78, 164] width 43 height 9
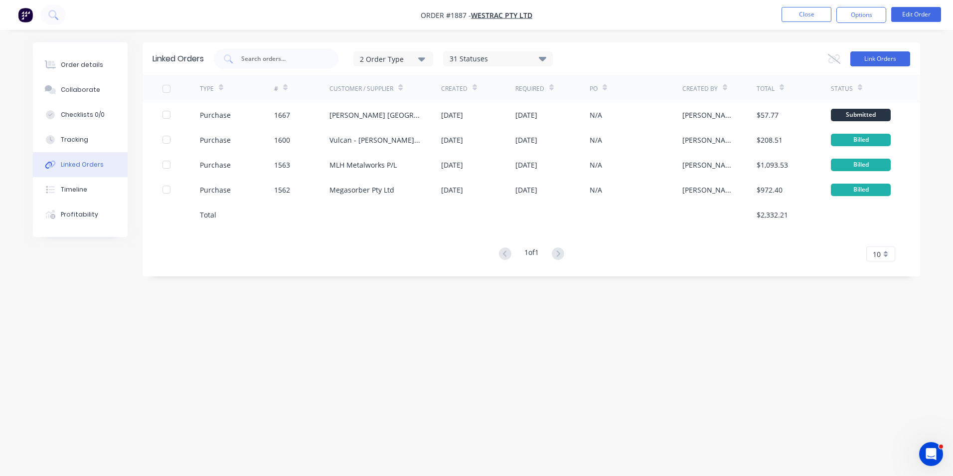
click at [875, 59] on button "Link Orders" at bounding box center [881, 58] width 60 height 15
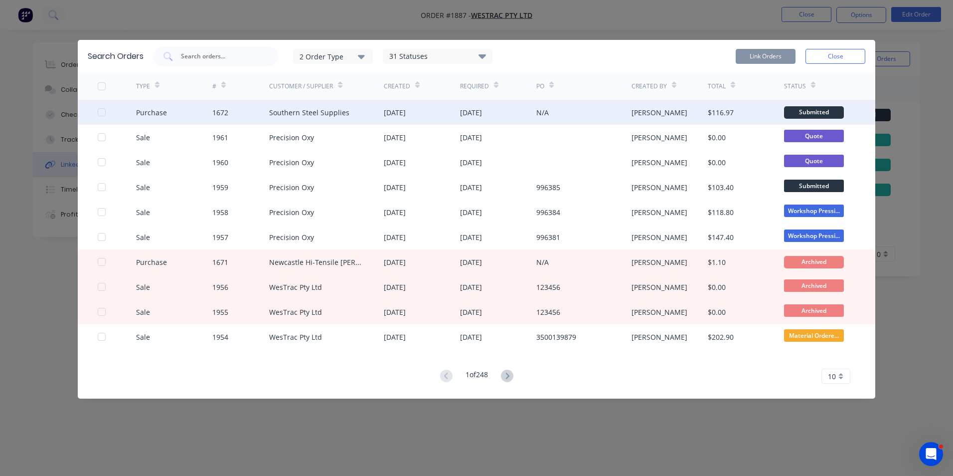
click at [104, 112] on div at bounding box center [102, 112] width 20 height 20
click at [759, 54] on button "Link Orders" at bounding box center [766, 56] width 60 height 15
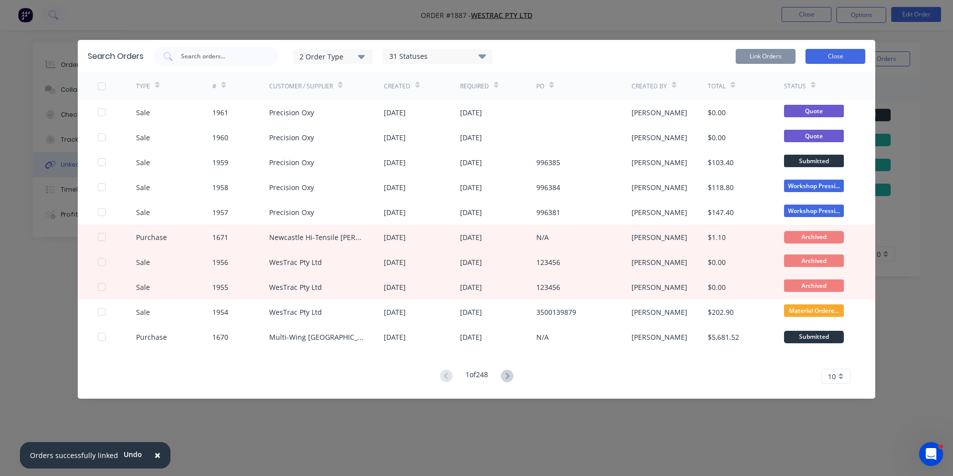
click at [835, 55] on button "Close" at bounding box center [836, 56] width 60 height 15
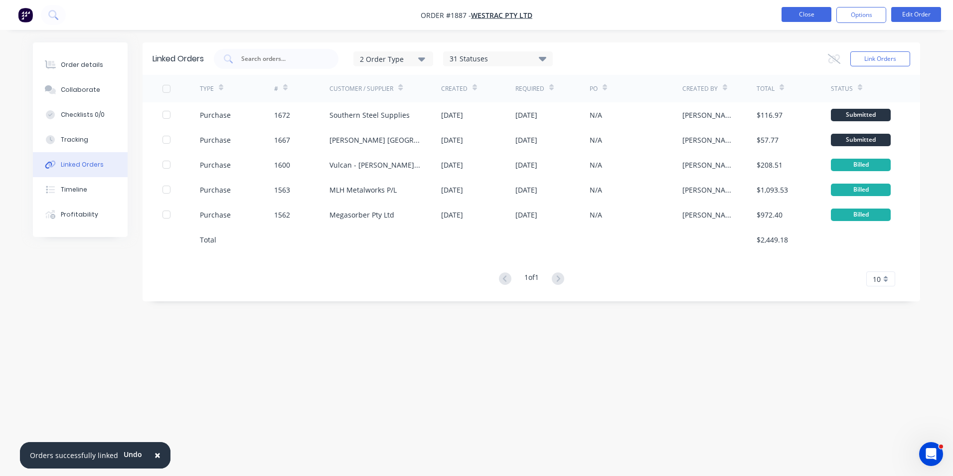
click at [811, 16] on button "Close" at bounding box center [807, 14] width 50 height 15
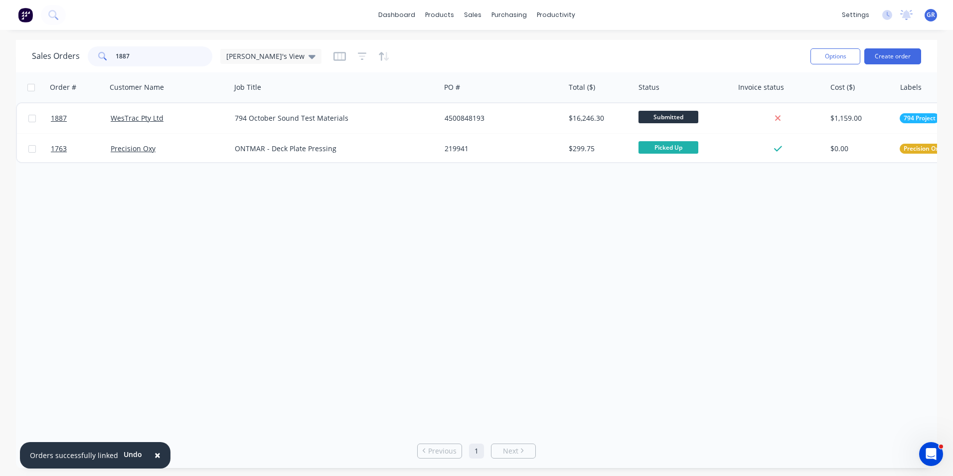
drag, startPoint x: 136, startPoint y: 54, endPoint x: 115, endPoint y: 54, distance: 20.4
click at [116, 54] on input "1887" at bounding box center [164, 56] width 97 height 20
